Goal: Transaction & Acquisition: Subscribe to service/newsletter

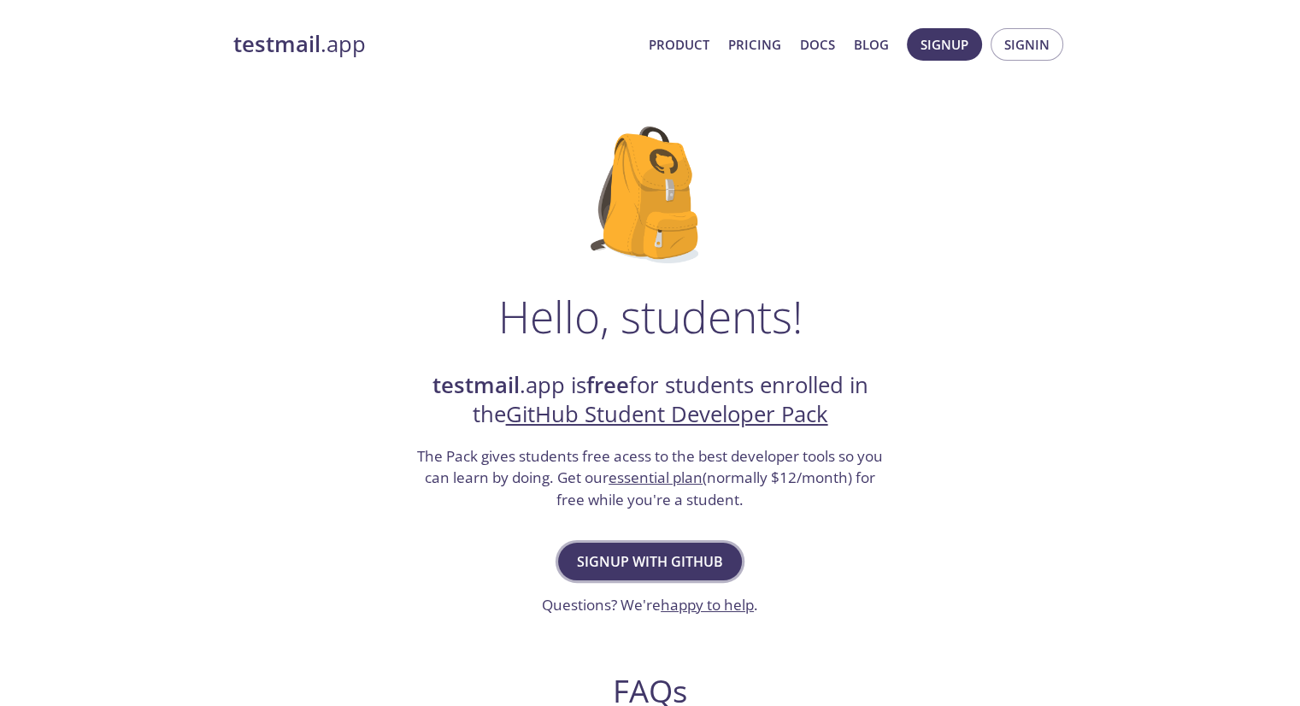
click at [692, 557] on span "Signup with GitHub" at bounding box center [650, 562] width 146 height 24
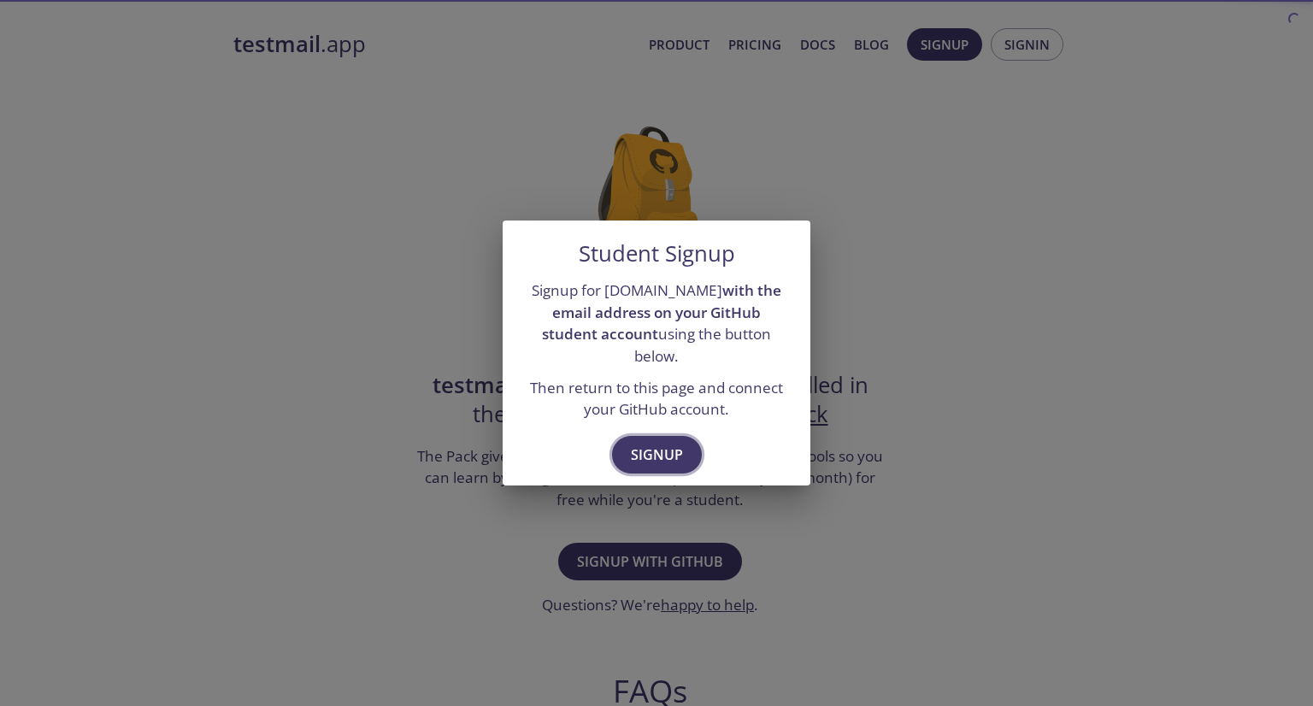
click at [647, 444] on span "Signup" at bounding box center [657, 455] width 52 height 24
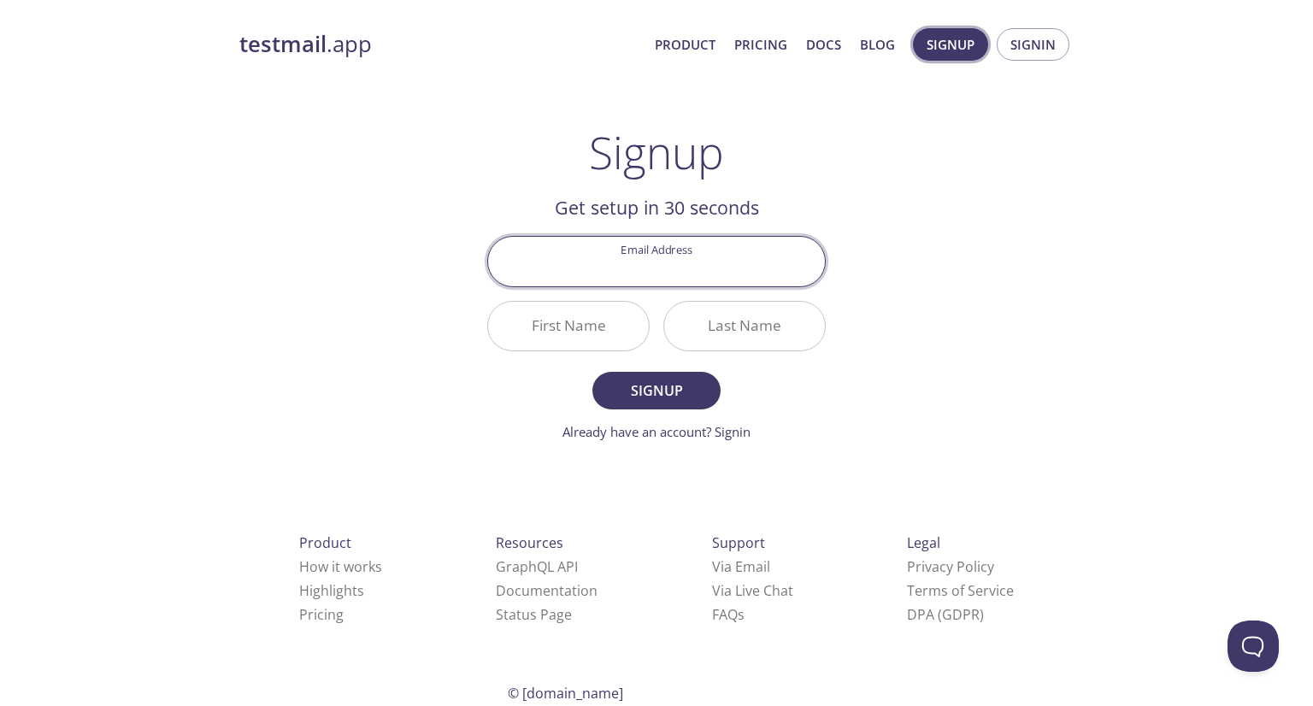
click at [965, 47] on span "Signup" at bounding box center [951, 44] width 48 height 22
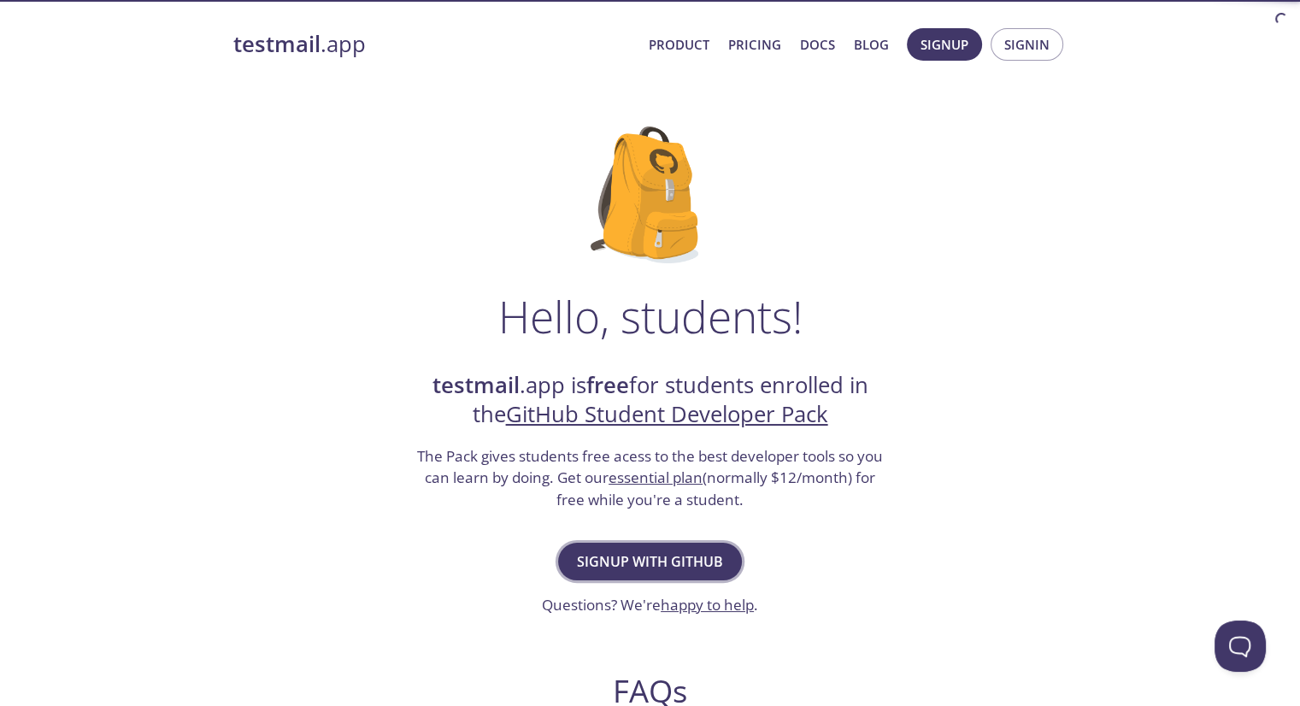
click at [697, 554] on span "Signup with GitHub" at bounding box center [650, 562] width 146 height 24
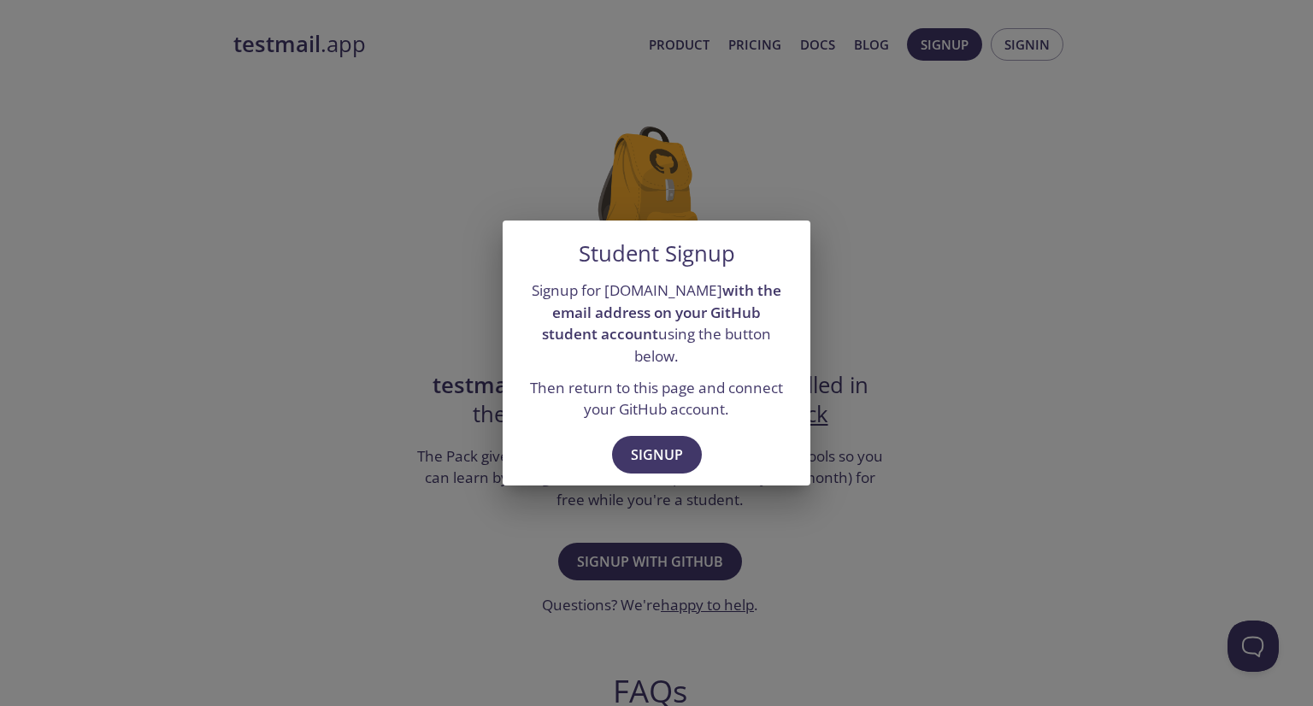
drag, startPoint x: 674, startPoint y: 436, endPoint x: 701, endPoint y: 394, distance: 50.0
click at [673, 443] on span "Signup" at bounding box center [657, 455] width 52 height 24
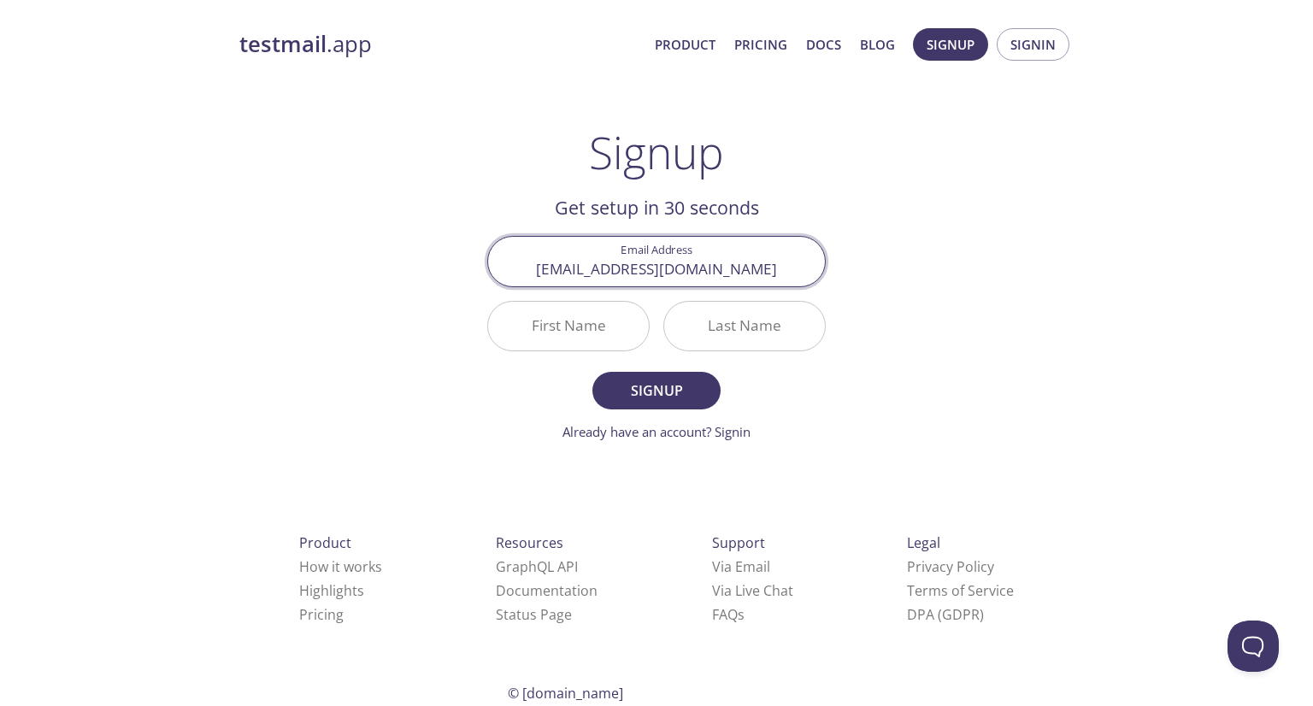
type input "[EMAIL_ADDRESS][DOMAIN_NAME]"
click at [609, 315] on input "First Name" at bounding box center [568, 326] width 161 height 49
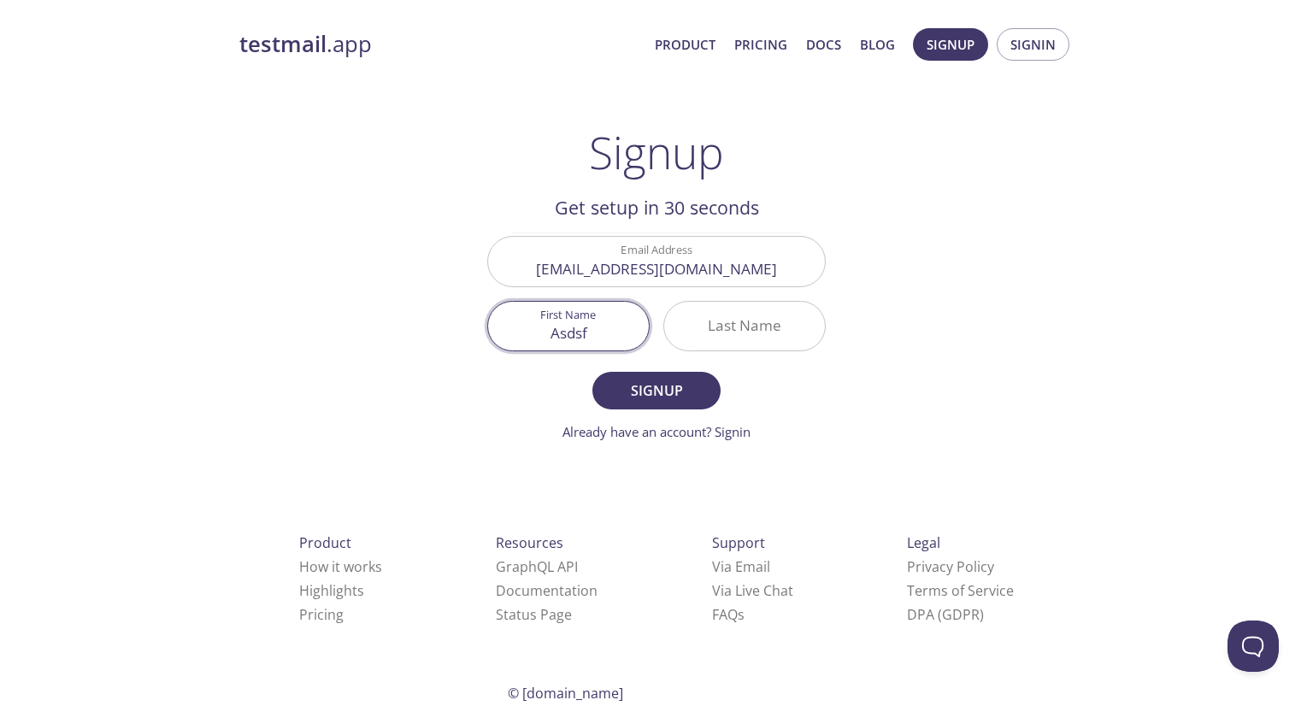
type input "Asdsf"
click at [729, 328] on input "Last Name" at bounding box center [744, 326] width 161 height 49
drag, startPoint x: 729, startPoint y: 328, endPoint x: 680, endPoint y: 330, distance: 49.6
click at [680, 330] on input "a" at bounding box center [744, 326] width 161 height 49
type input "fsgdha"
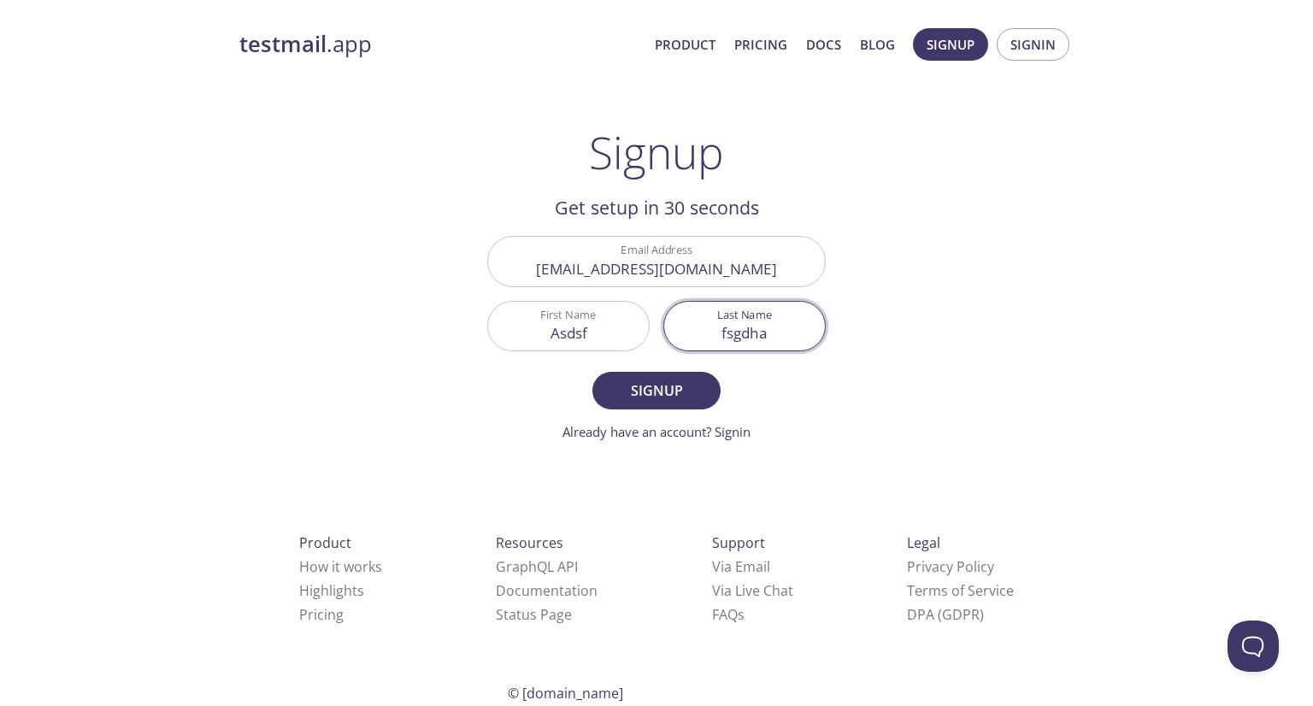
click at [639, 387] on span "Signup" at bounding box center [656, 391] width 91 height 24
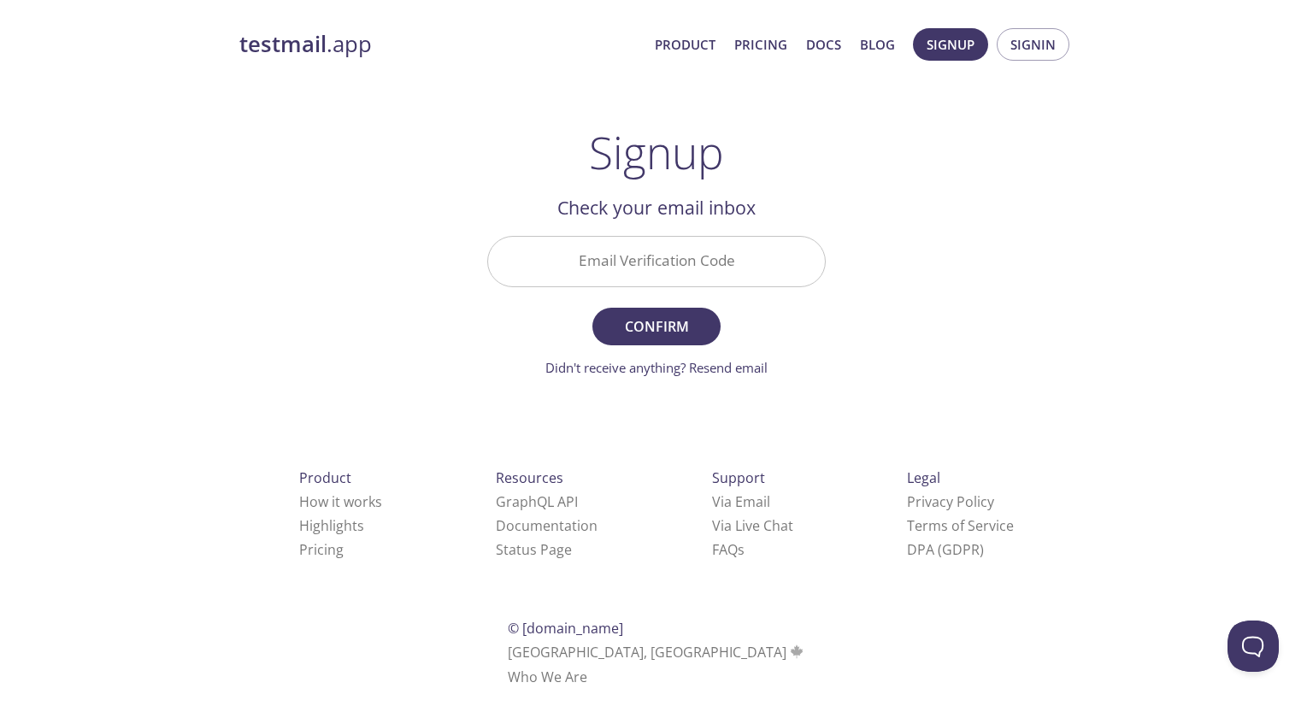
click at [673, 259] on input "Email Verification Code" at bounding box center [656, 261] width 337 height 49
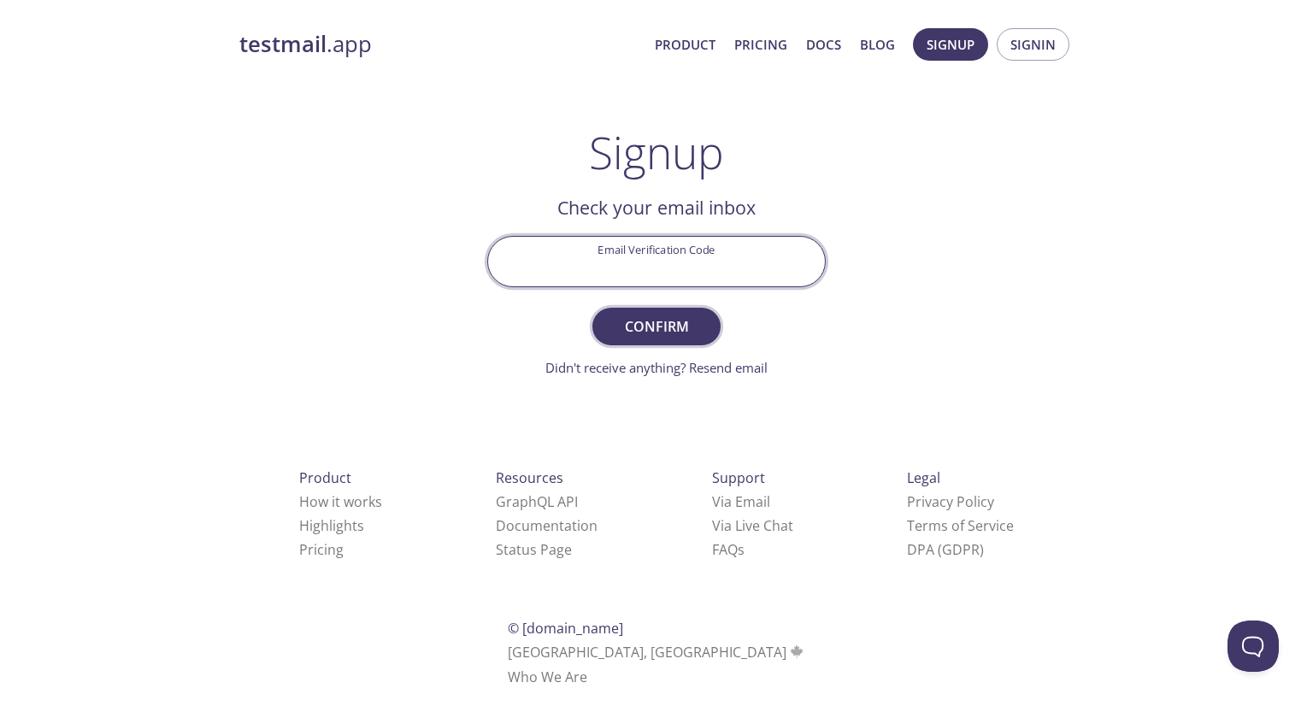
paste input "AXBDU9L"
type input "AXBDU9L"
click at [677, 312] on button "Confirm" at bounding box center [656, 327] width 128 height 38
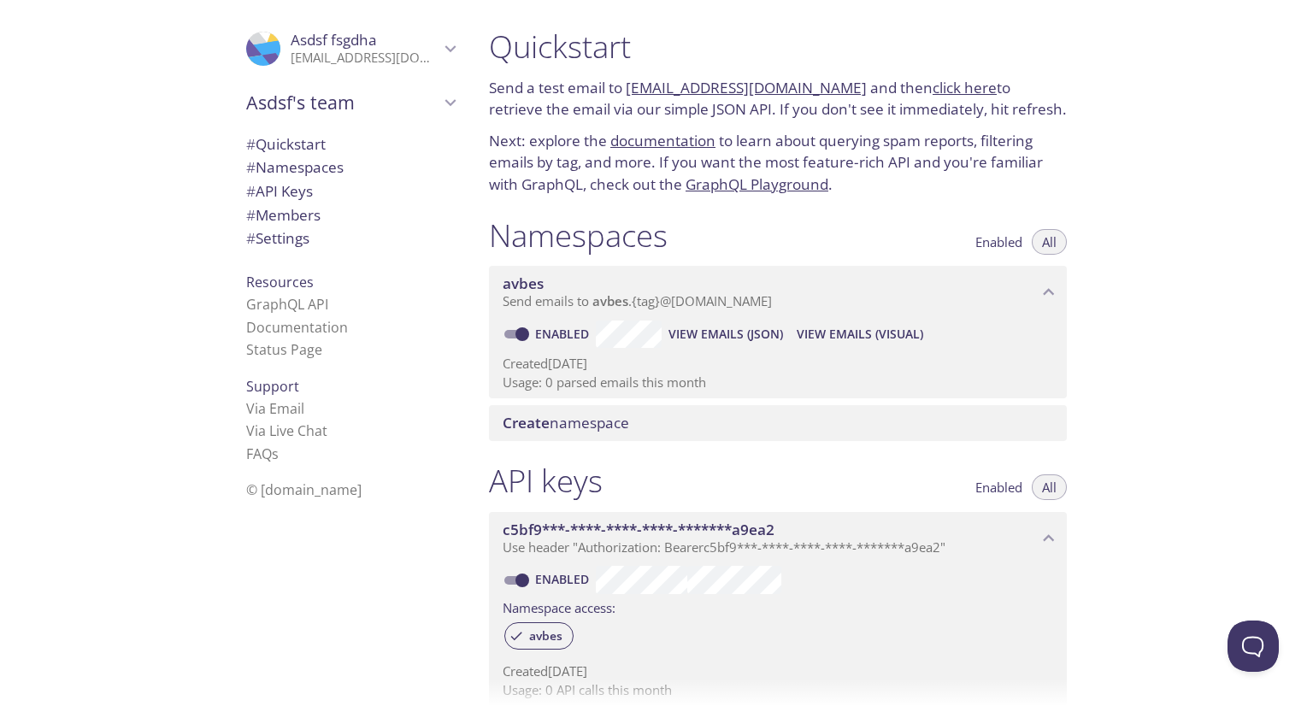
click at [313, 139] on span "# Quickstart" at bounding box center [285, 144] width 79 height 20
click at [732, 302] on span "Send emails to avbes . {tag} @inbox.testmail.app" at bounding box center [637, 300] width 269 height 17
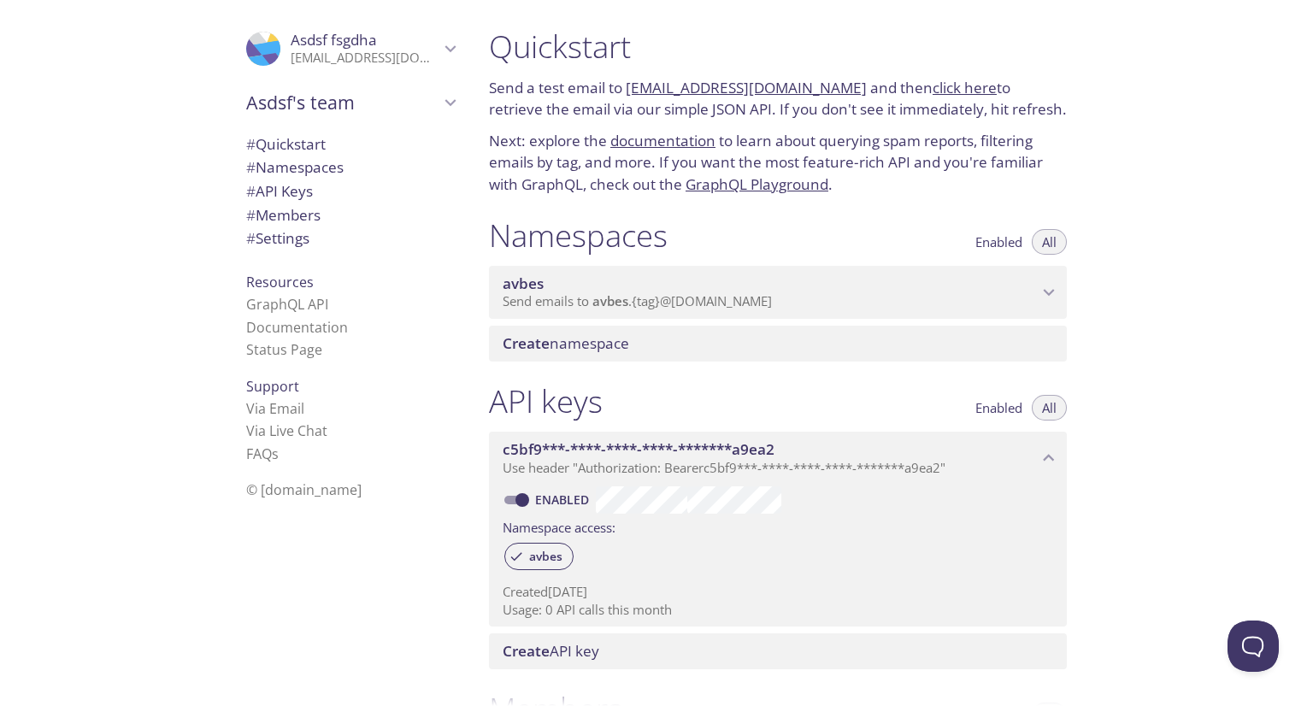
click at [732, 302] on span "Send emails to avbes . {tag} @inbox.testmail.app" at bounding box center [637, 300] width 269 height 17
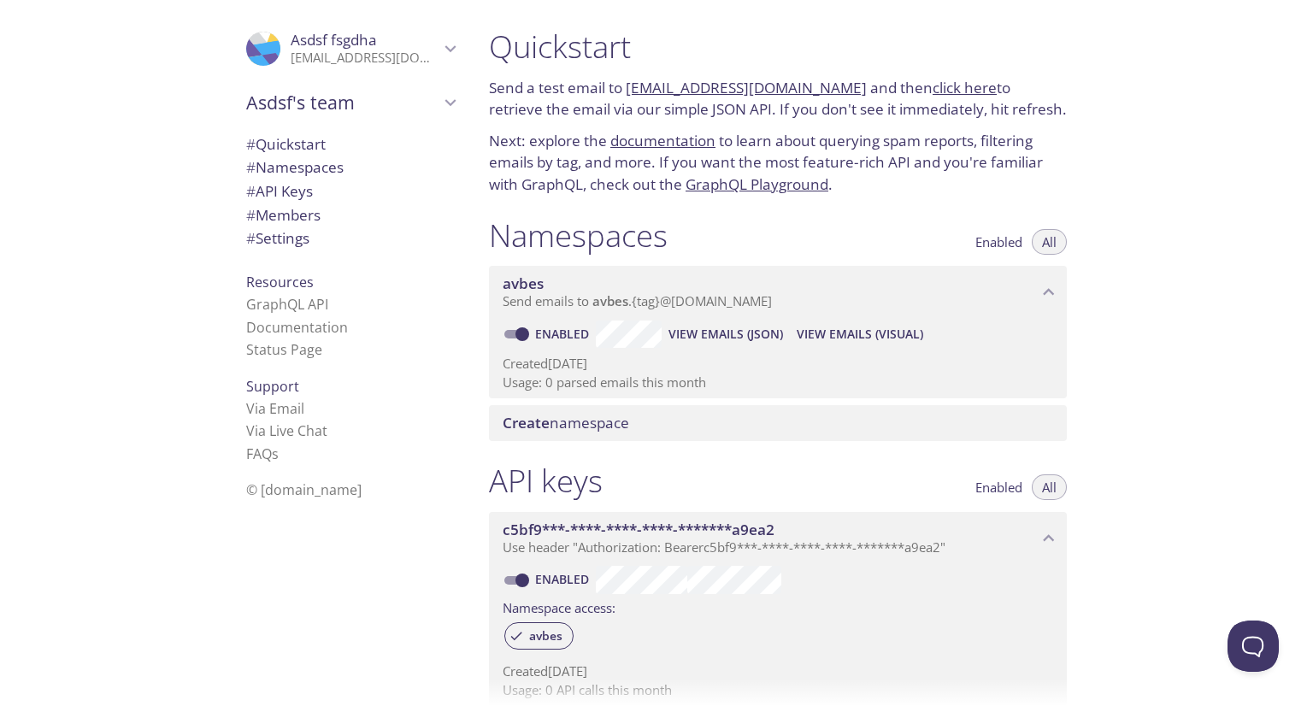
click at [573, 429] on span "Create namespace" at bounding box center [566, 423] width 127 height 20
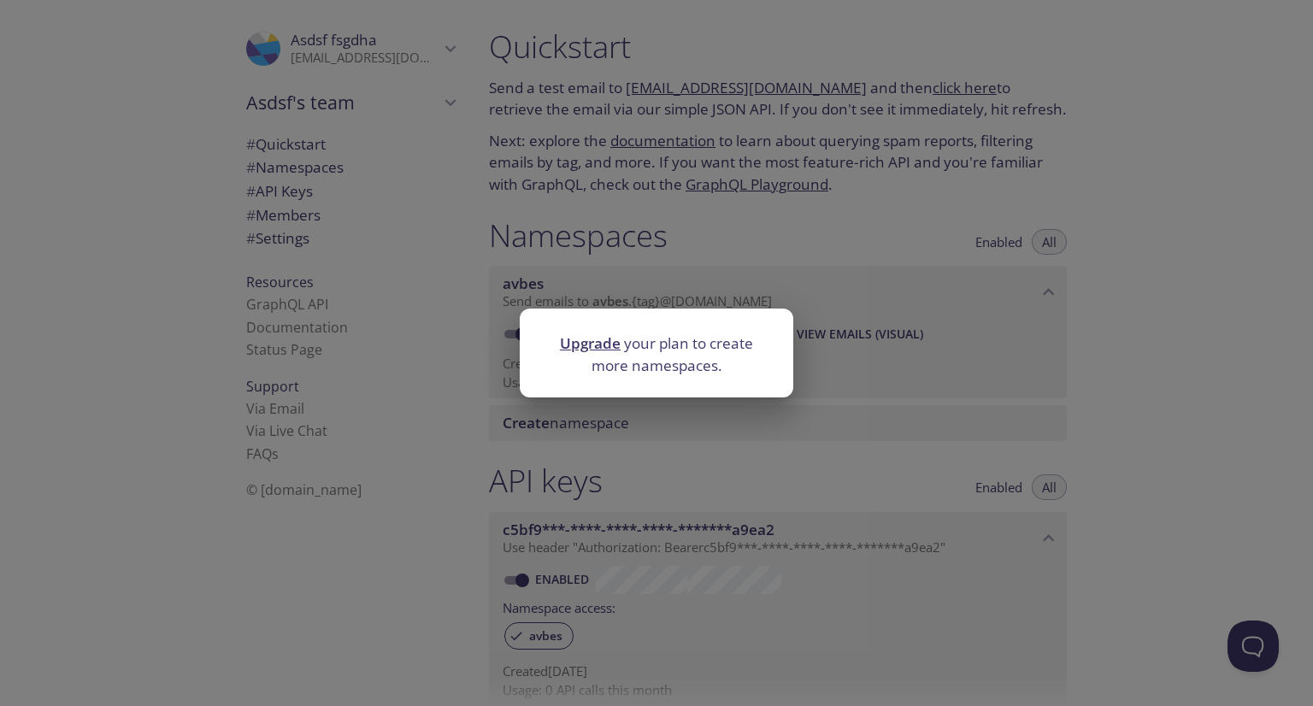
click at [713, 233] on div "Upgrade your plan to create more namespaces." at bounding box center [656, 353] width 1313 height 706
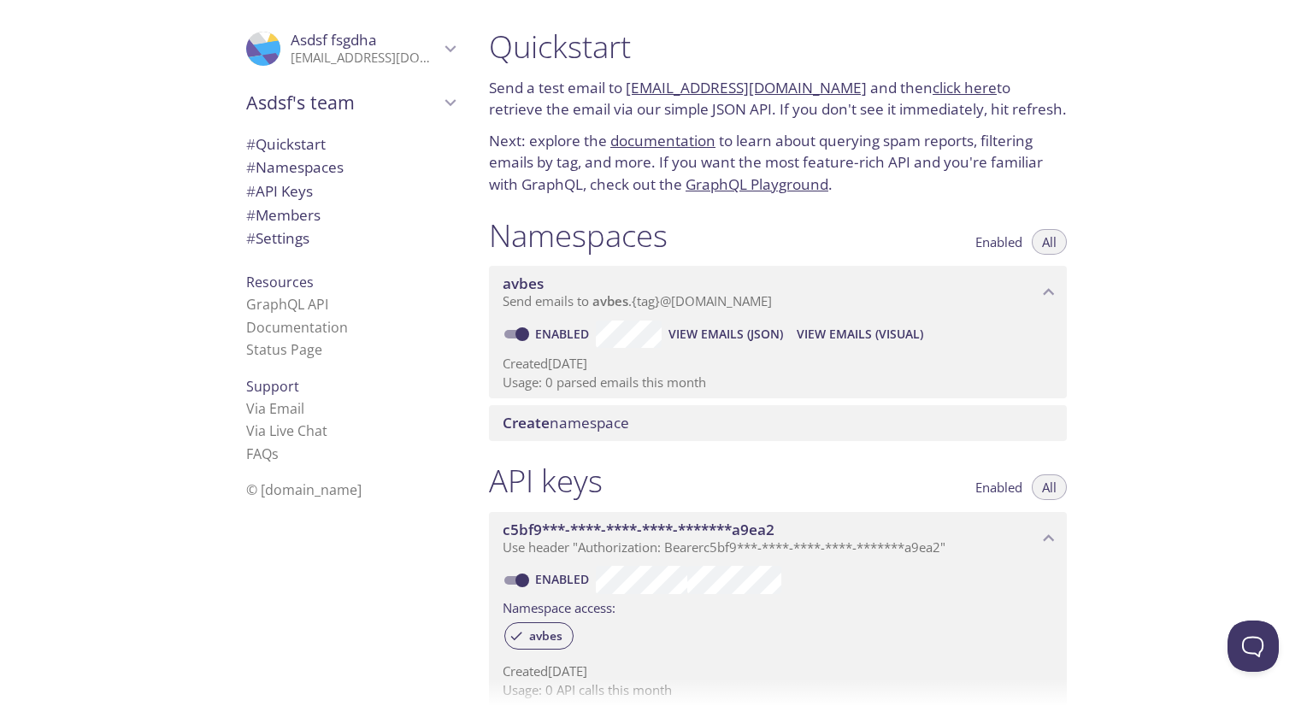
click at [526, 285] on span "avbes" at bounding box center [523, 284] width 41 height 20
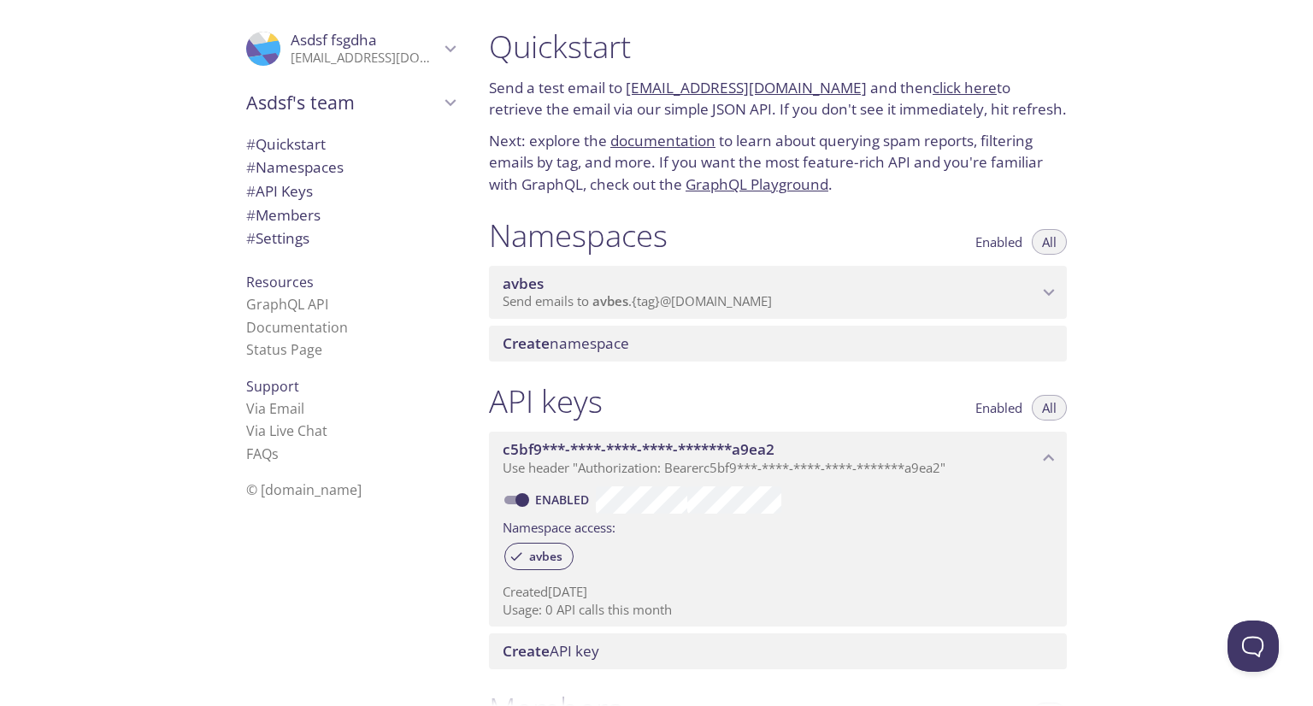
click at [629, 285] on span "avbes" at bounding box center [770, 283] width 535 height 19
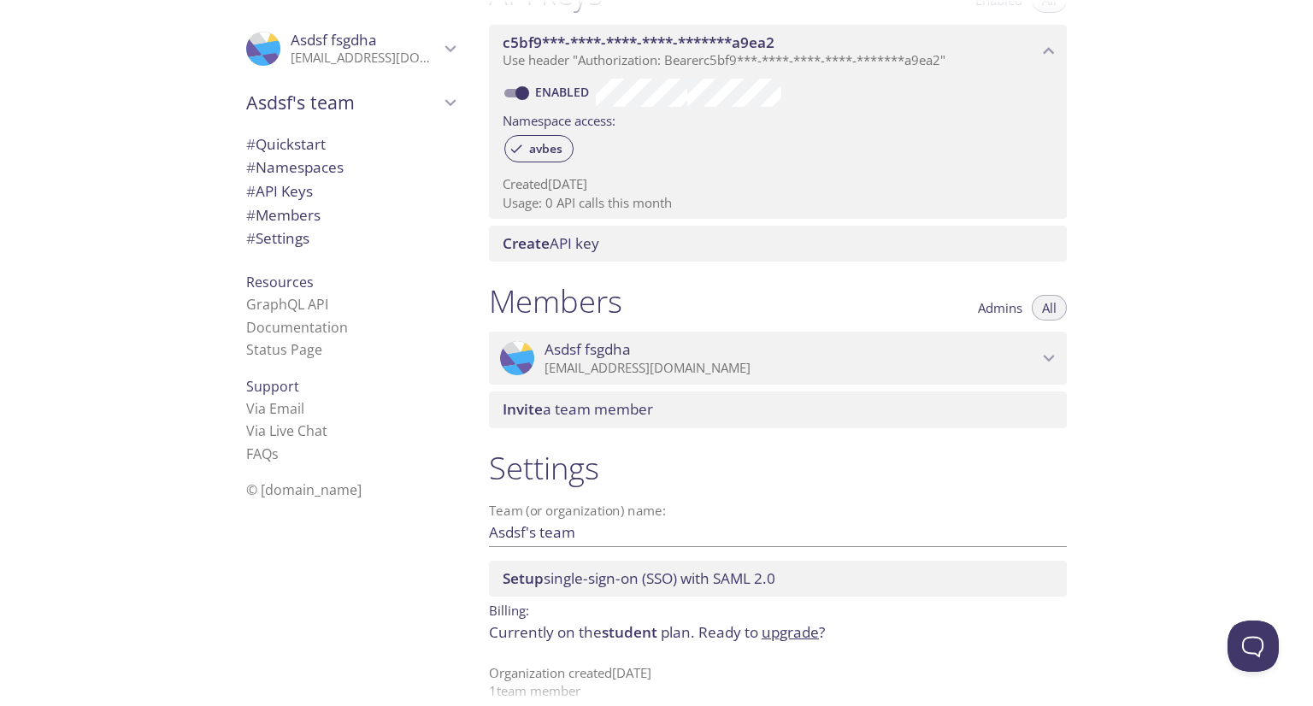
scroll to position [509, 0]
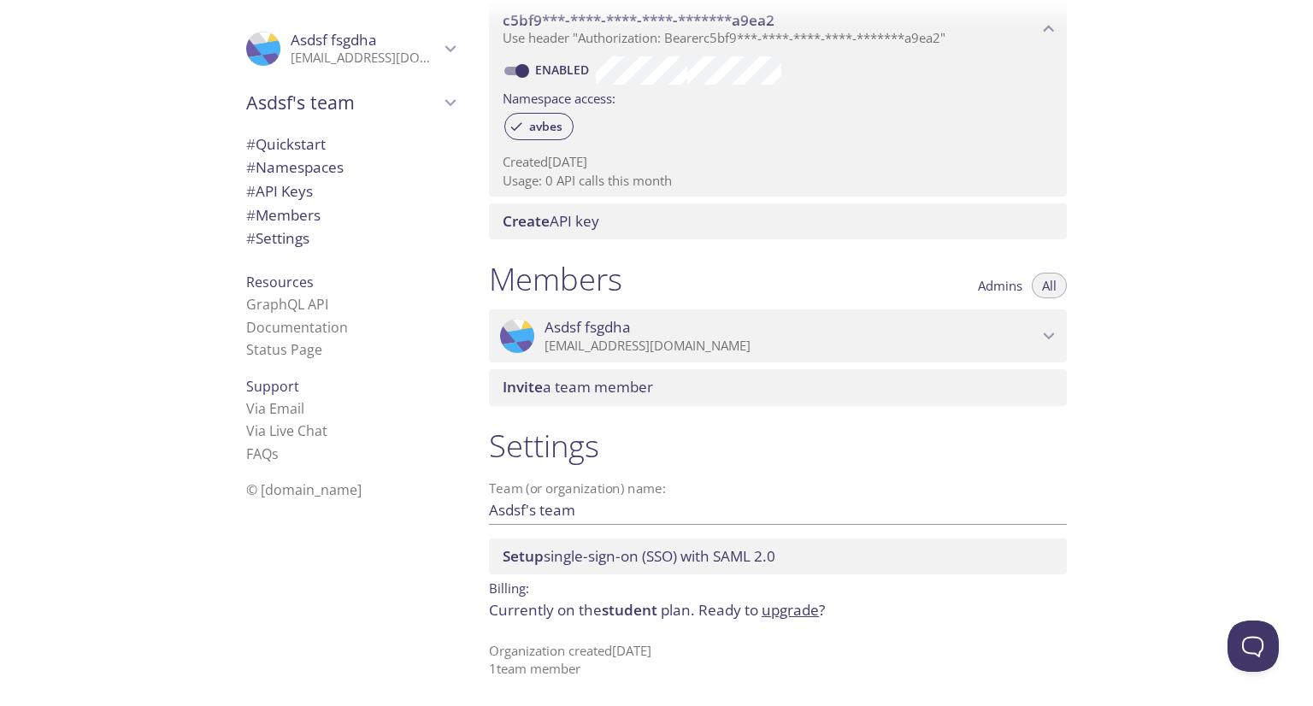
click at [304, 52] on p "[EMAIL_ADDRESS][DOMAIN_NAME]" at bounding box center [365, 58] width 149 height 17
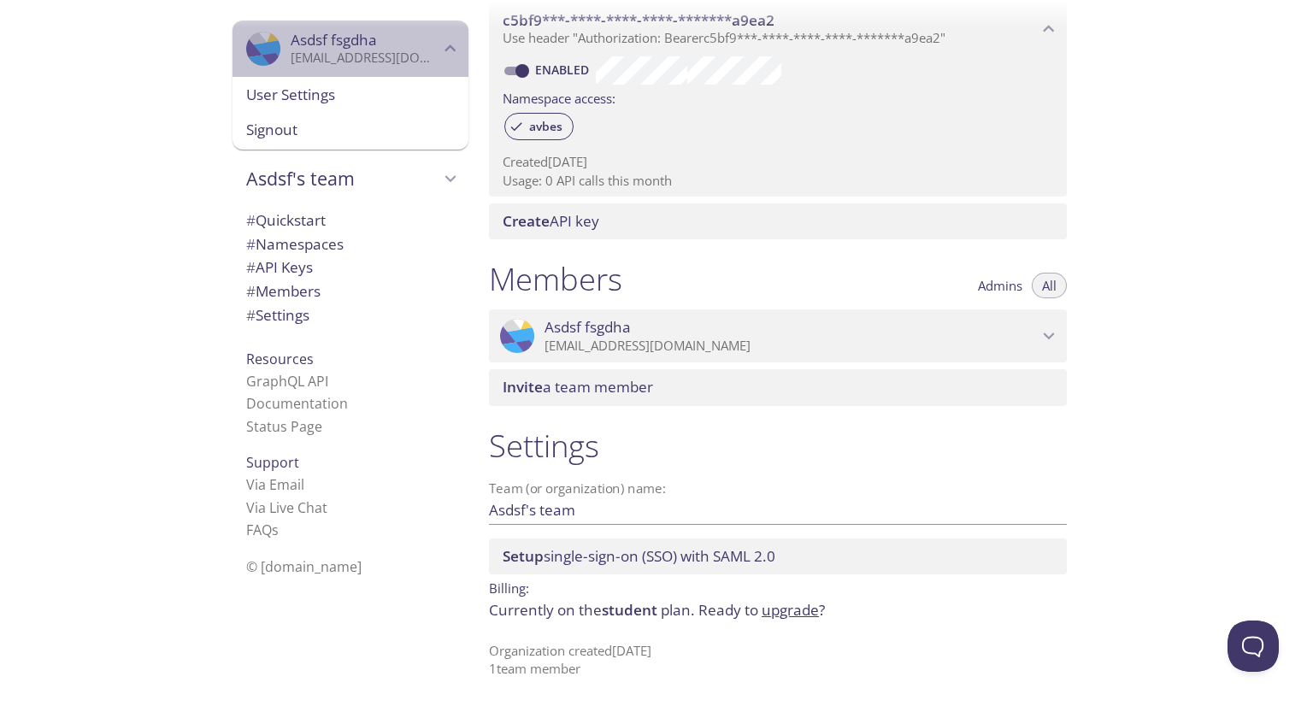
click at [359, 51] on p "[EMAIL_ADDRESS][DOMAIN_NAME]" at bounding box center [365, 58] width 149 height 17
